Goal: Information Seeking & Learning: Check status

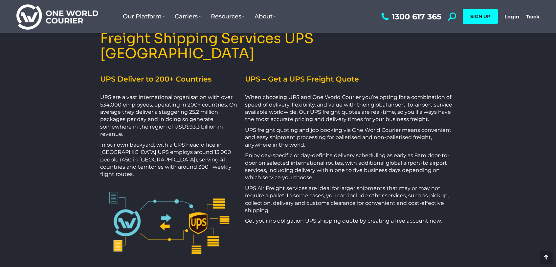
scroll to position [230, 0]
click at [531, 18] on link "Track" at bounding box center [533, 16] width 14 height 6
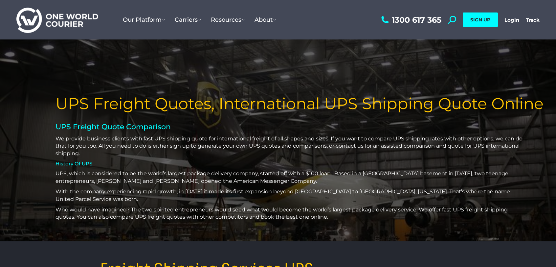
scroll to position [0, 0]
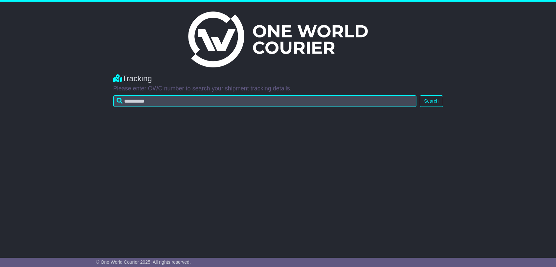
click at [240, 95] on div "Tracking Please enter OWC number to search your shipment tracking details. Sear…" at bounding box center [278, 88] width 336 height 43
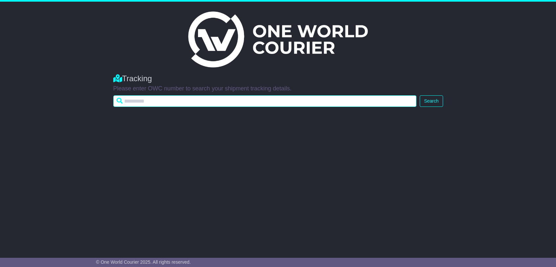
click at [168, 102] on input "text" at bounding box center [264, 100] width 303 height 11
type input "**********"
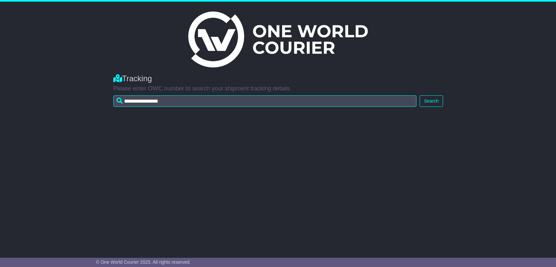
click at [435, 104] on button "Search" at bounding box center [431, 100] width 23 height 11
